Goal: Navigation & Orientation: Find specific page/section

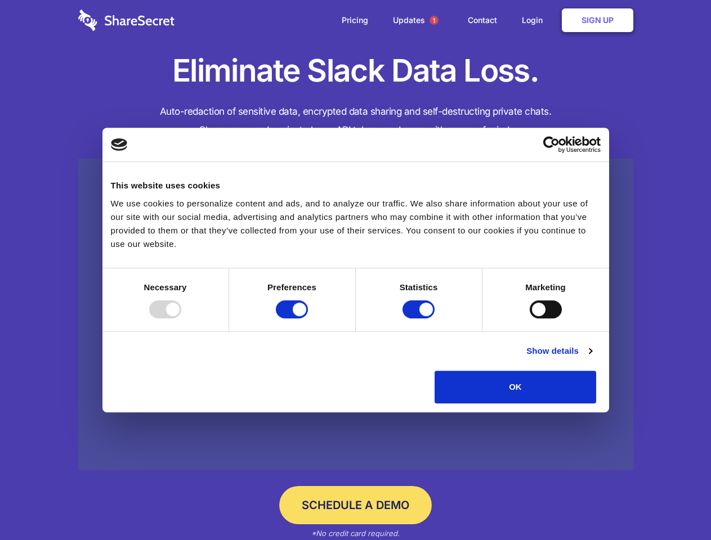
click at [181, 319] on div at bounding box center [165, 310] width 32 height 18
click at [308, 319] on input "Preferences" at bounding box center [292, 310] width 32 height 18
checkbox input "false"
click at [420, 319] on input "Statistics" at bounding box center [418, 310] width 32 height 18
checkbox input "false"
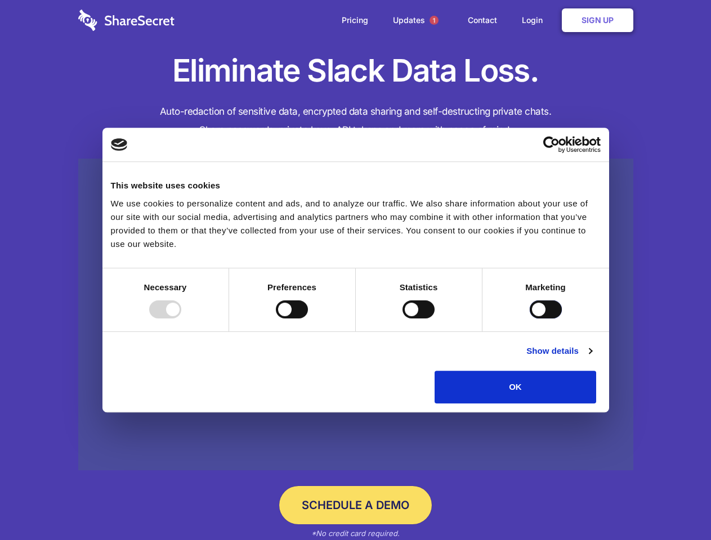
click at [530, 319] on input "Marketing" at bounding box center [546, 310] width 32 height 18
checkbox input "true"
click at [591, 358] on link "Show details" at bounding box center [558, 351] width 65 height 14
click at [0, 0] on li "Necessary 7 Necessary cookies help make a website usable by enabling basic func…" at bounding box center [0, 0] width 0 height 0
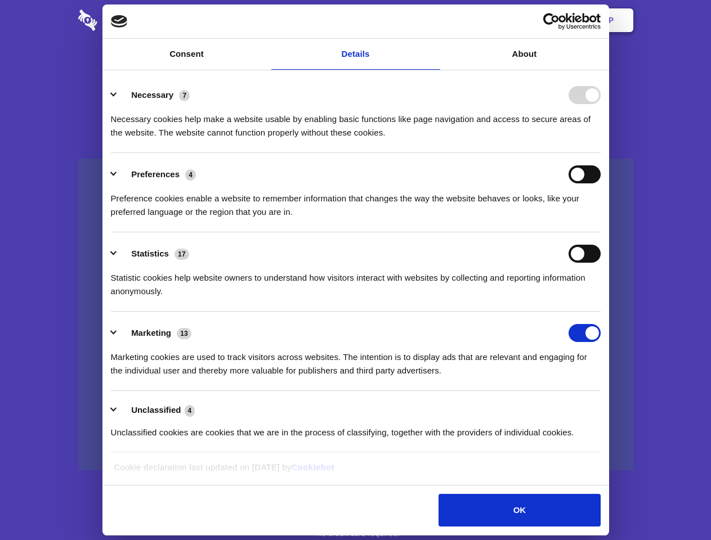
click at [433, 20] on span "1" at bounding box center [433, 20] width 9 height 9
